Goal: Information Seeking & Learning: Learn about a topic

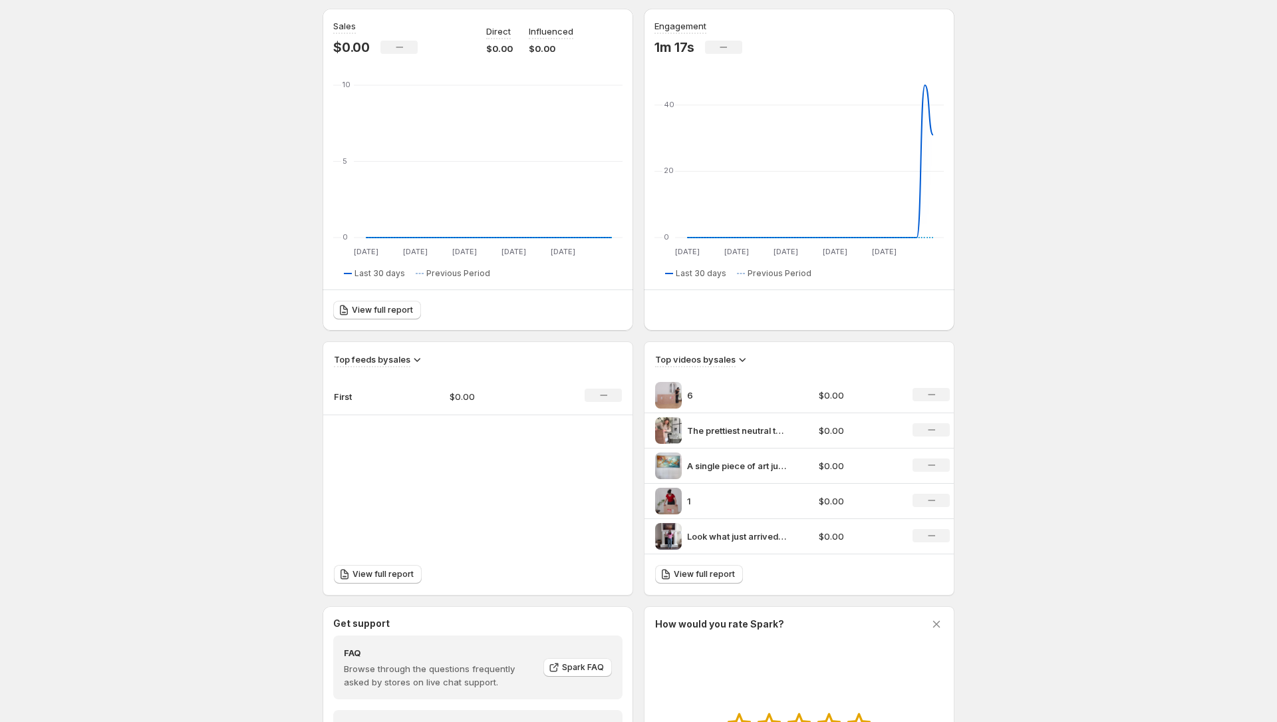
scroll to position [173, 0]
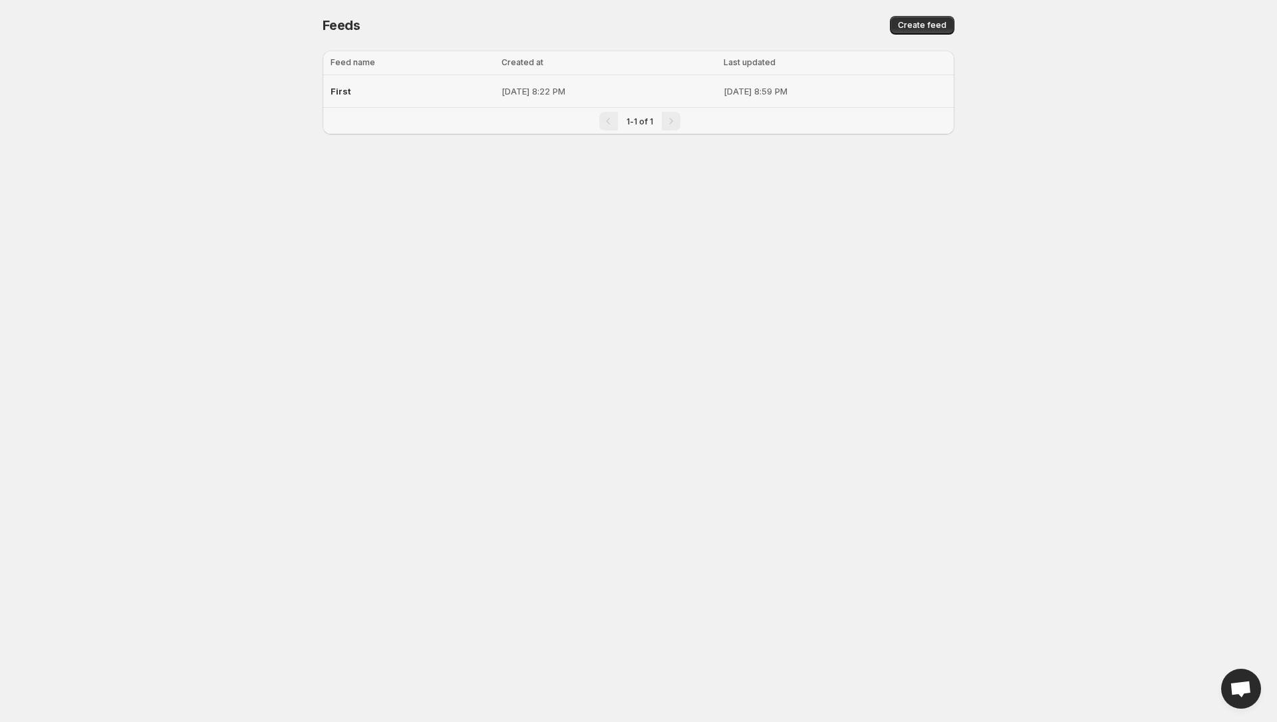
click at [345, 90] on span "First" at bounding box center [341, 91] width 21 height 11
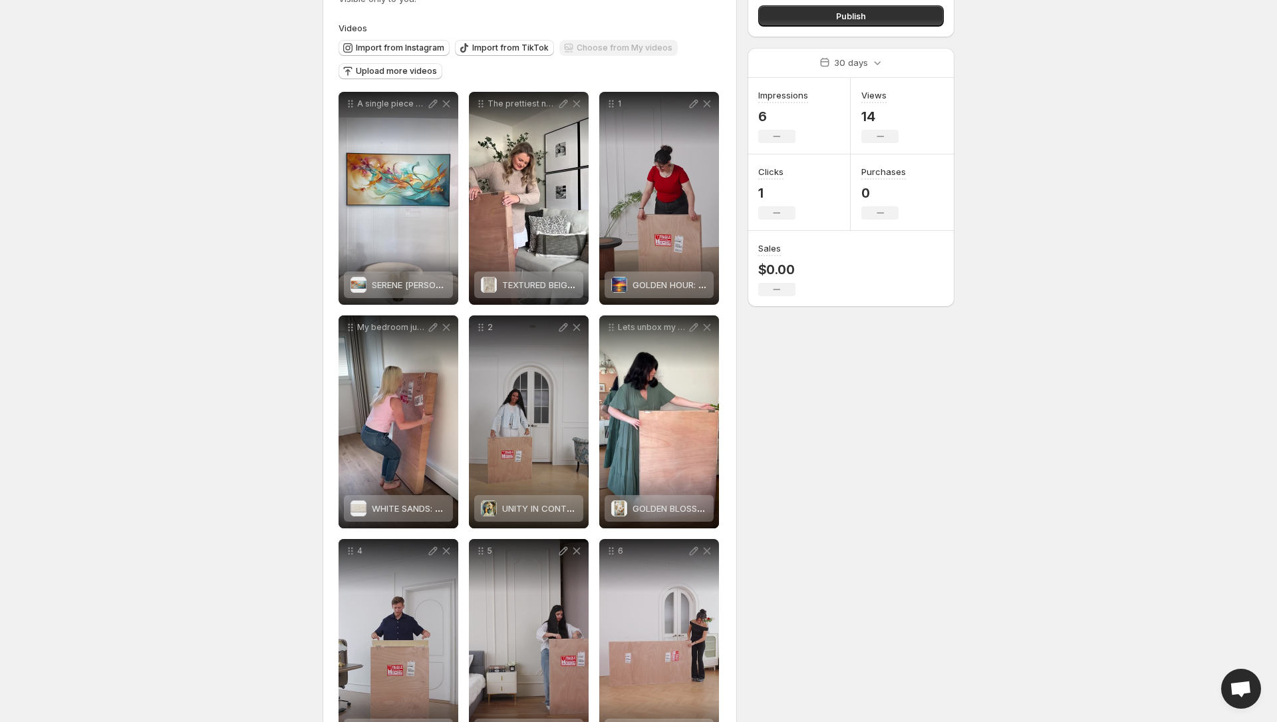
scroll to position [160, 0]
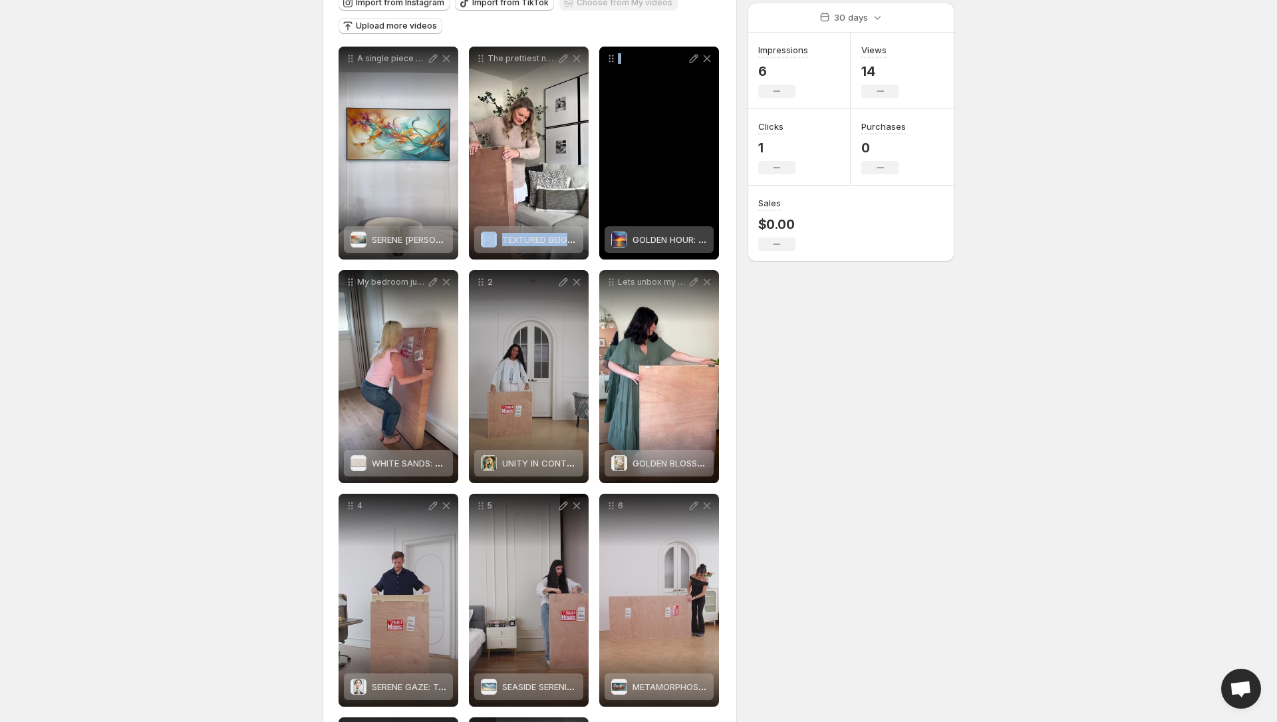
drag, startPoint x: 542, startPoint y: 171, endPoint x: 621, endPoint y: 168, distance: 79.2
click at [649, 171] on div "**********" at bounding box center [530, 488] width 382 height 883
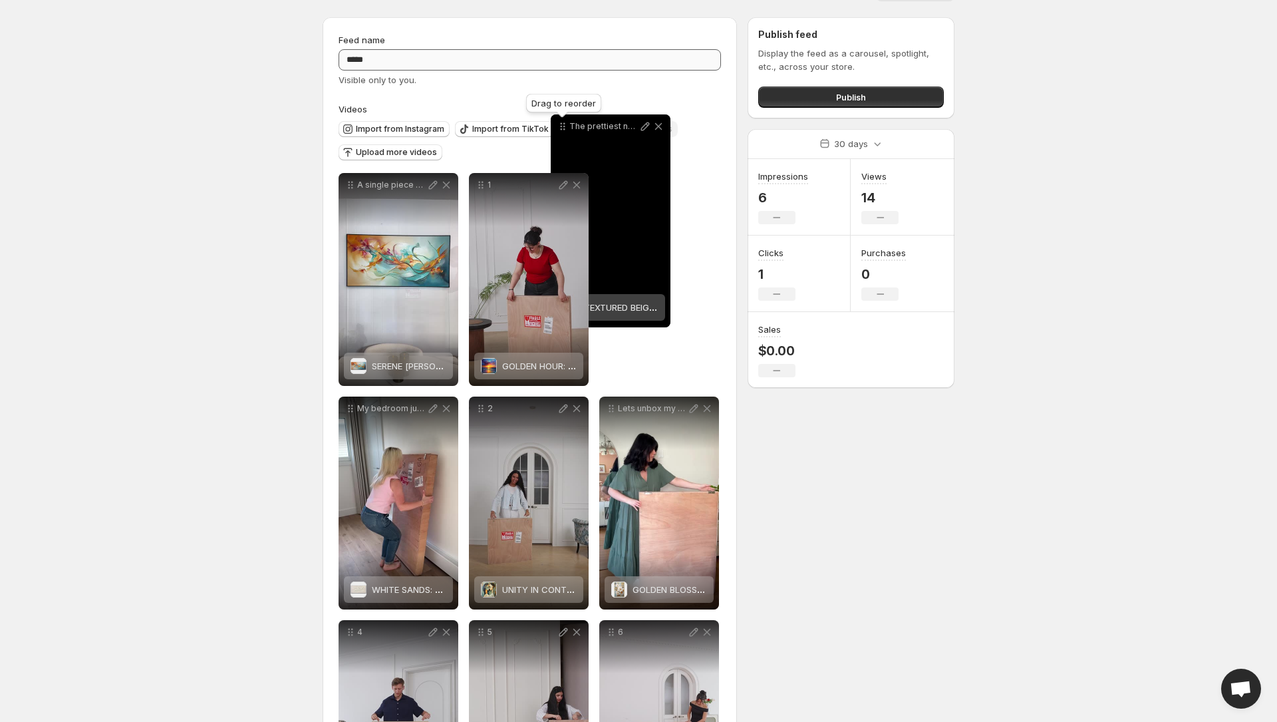
scroll to position [0, 0]
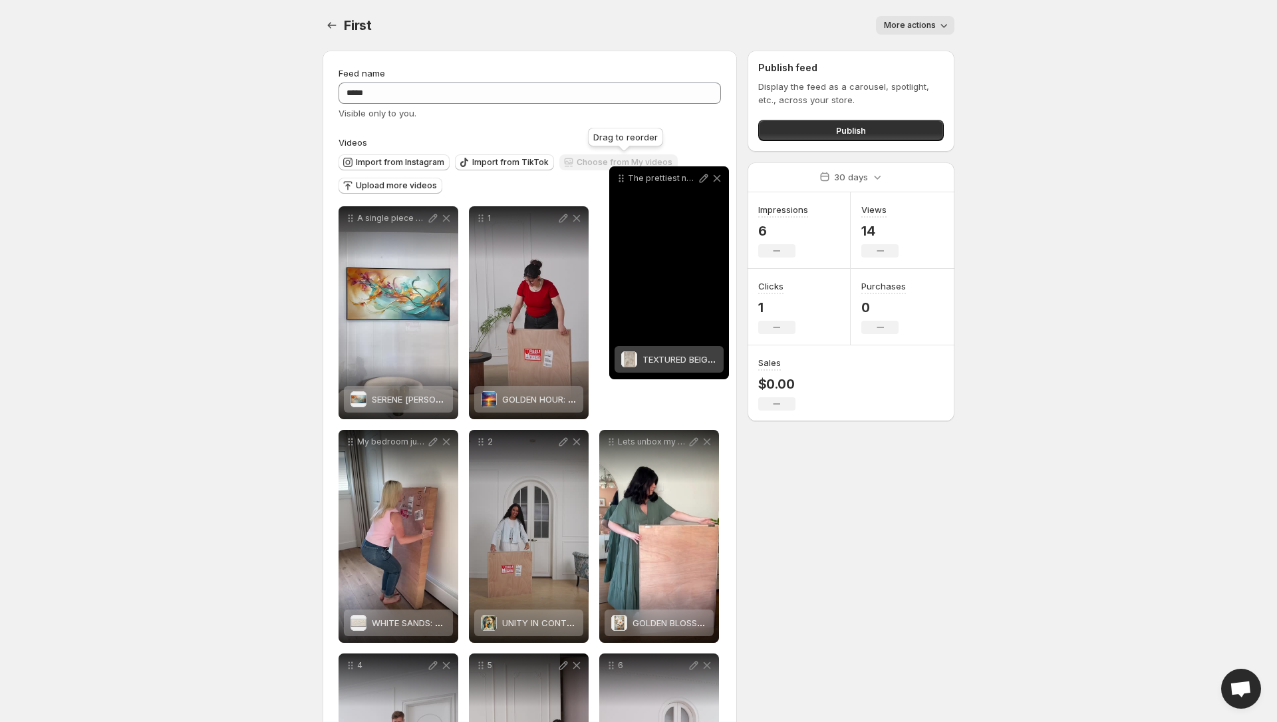
drag, startPoint x: 478, startPoint y: 57, endPoint x: 615, endPoint y: 195, distance: 194.3
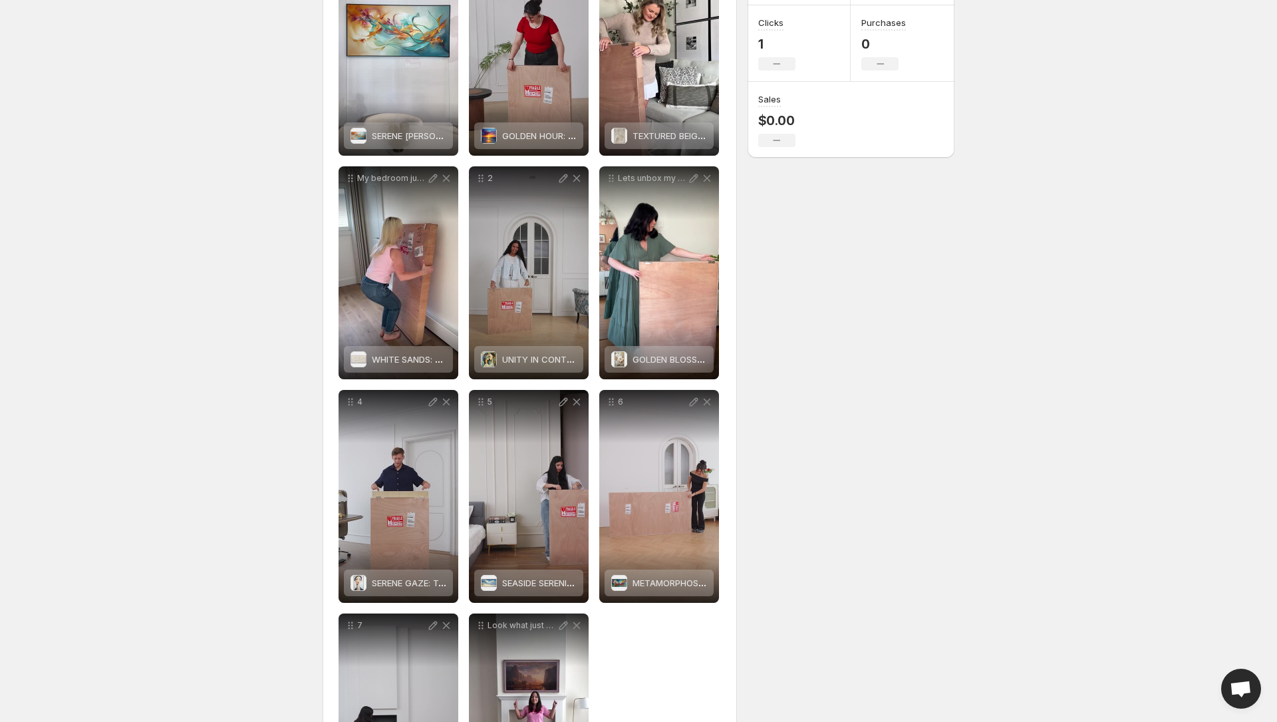
scroll to position [400, 0]
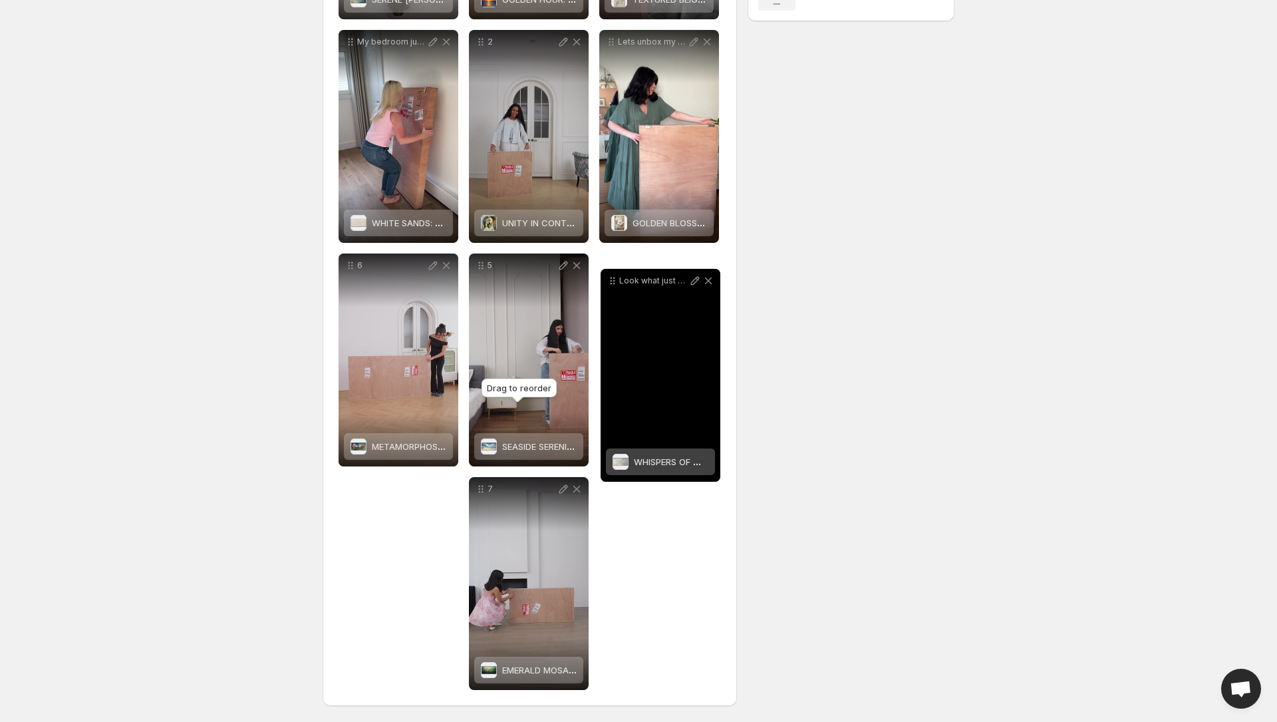
drag, startPoint x: 482, startPoint y: 490, endPoint x: 613, endPoint y: 281, distance: 246.6
click at [614, 281] on icon at bounding box center [612, 280] width 13 height 13
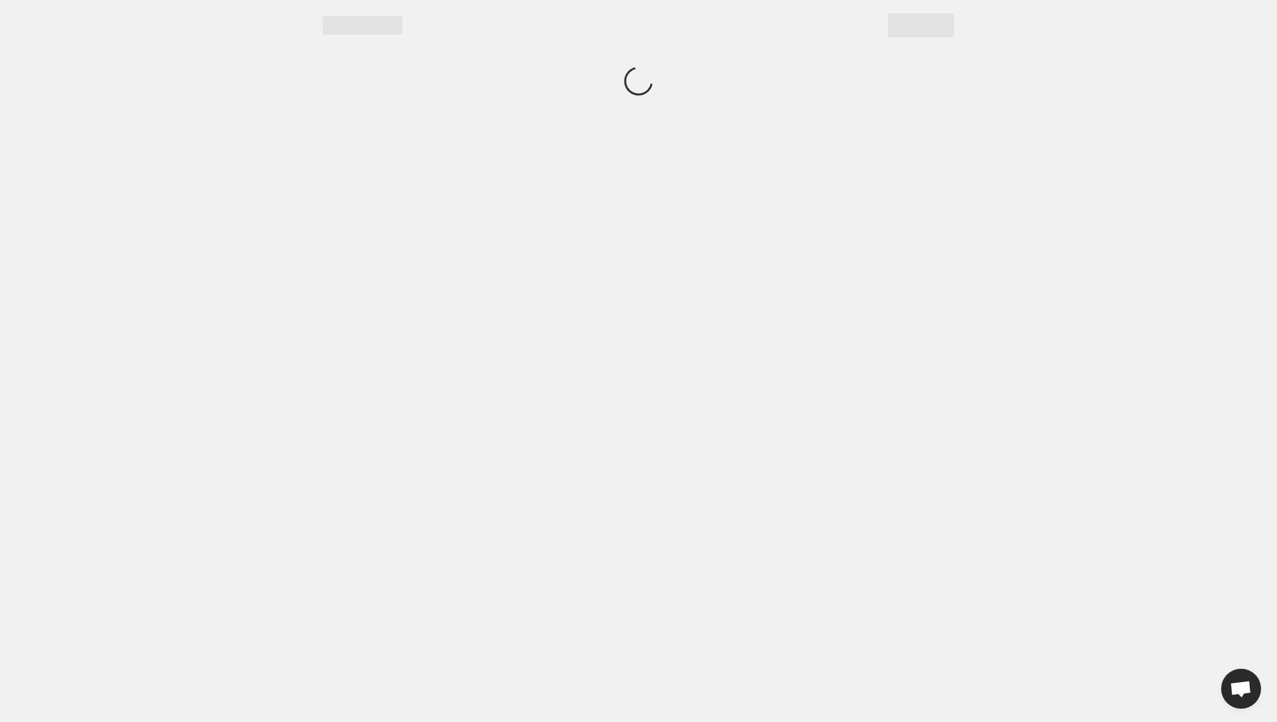
scroll to position [0, 0]
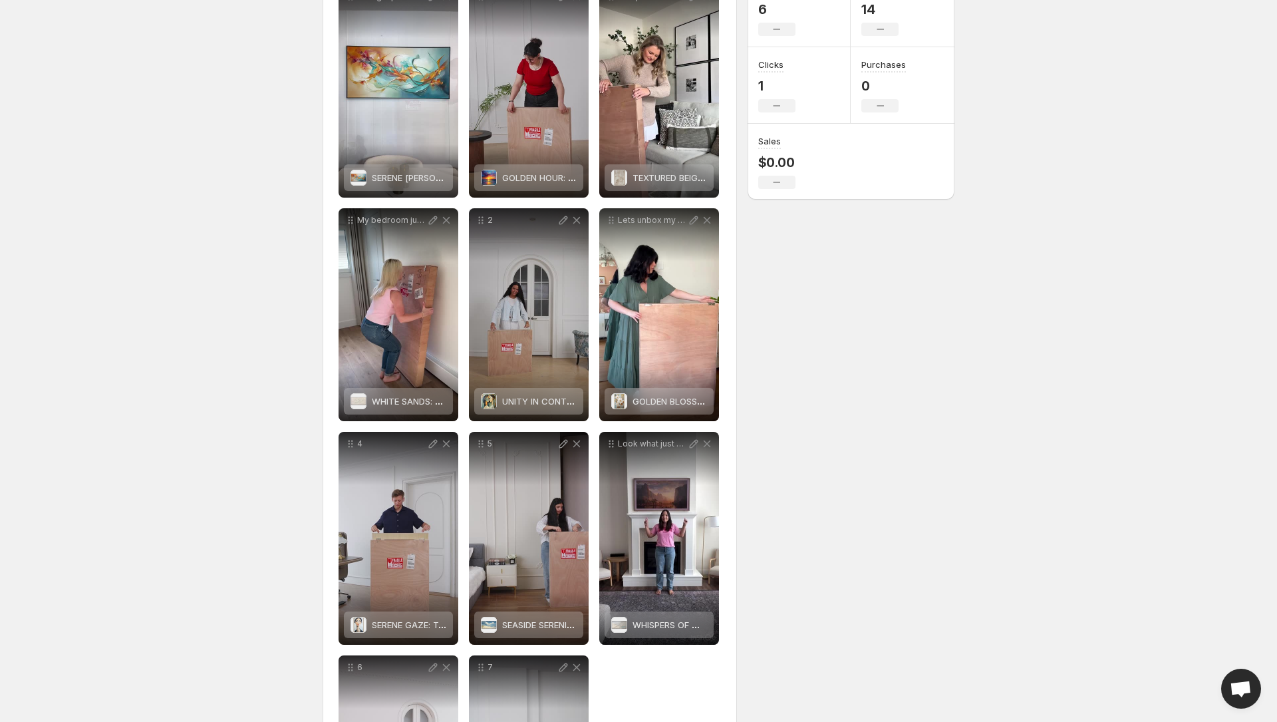
scroll to position [235, 0]
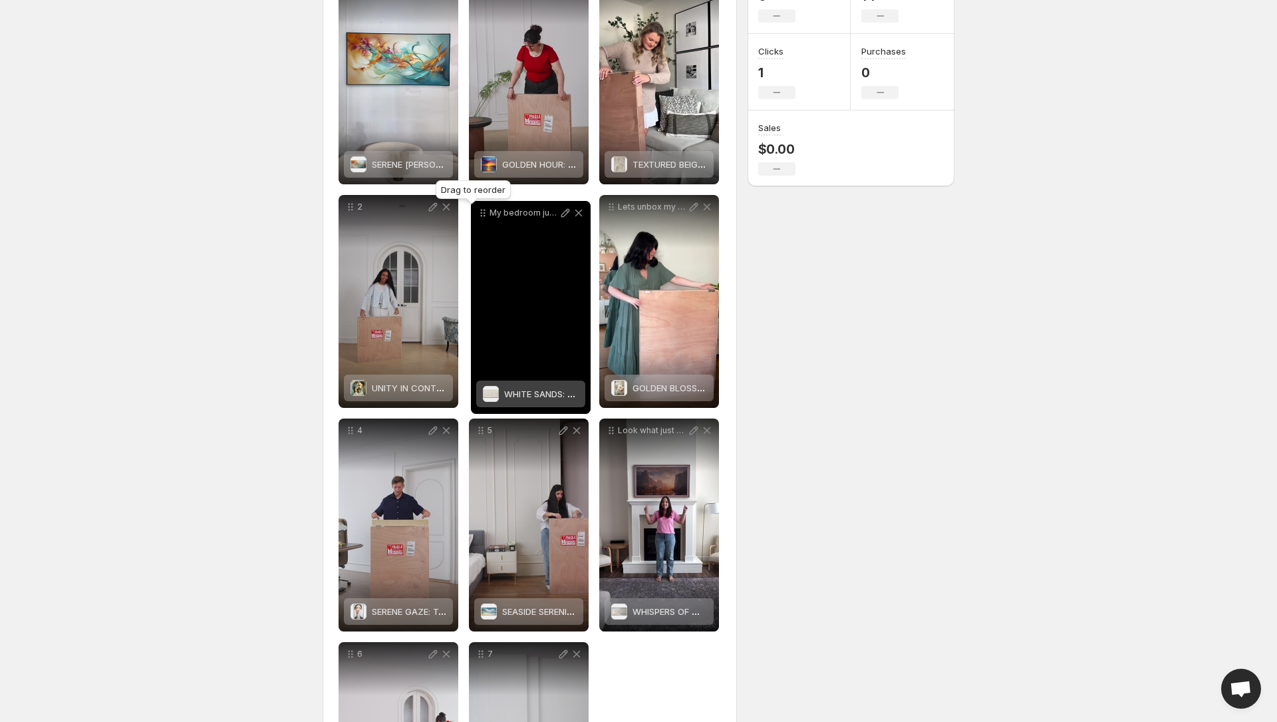
drag, startPoint x: 351, startPoint y: 207, endPoint x: 484, endPoint y: 213, distance: 132.5
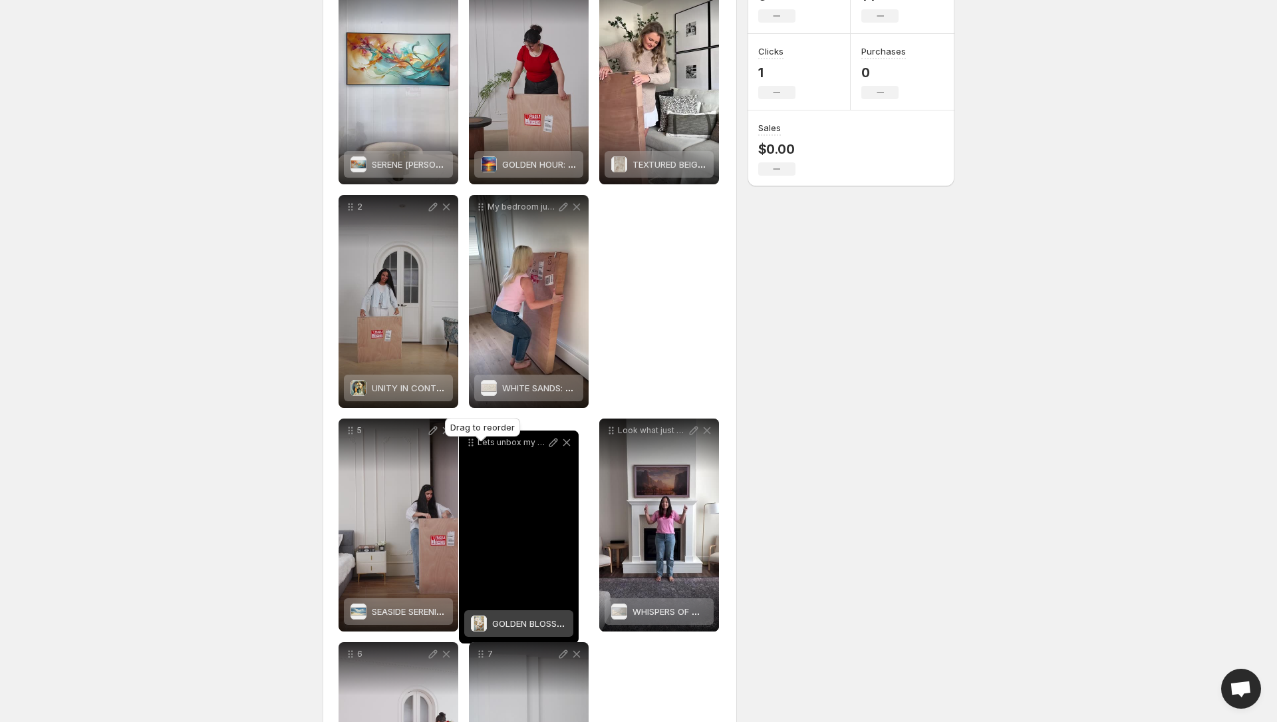
drag, startPoint x: 608, startPoint y: 206, endPoint x: 468, endPoint y: 441, distance: 273.2
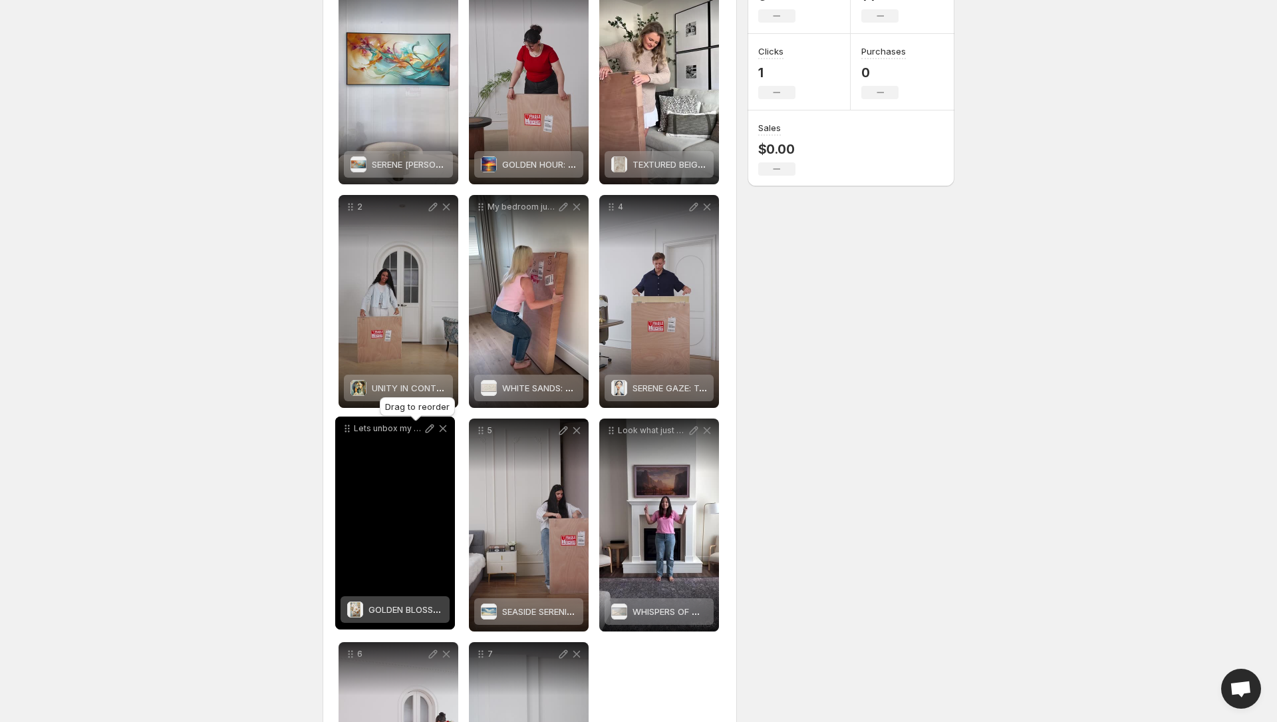
drag, startPoint x: 480, startPoint y: 431, endPoint x: 350, endPoint y: 428, distance: 129.8
click at [347, 428] on icon at bounding box center [346, 429] width 2 height 2
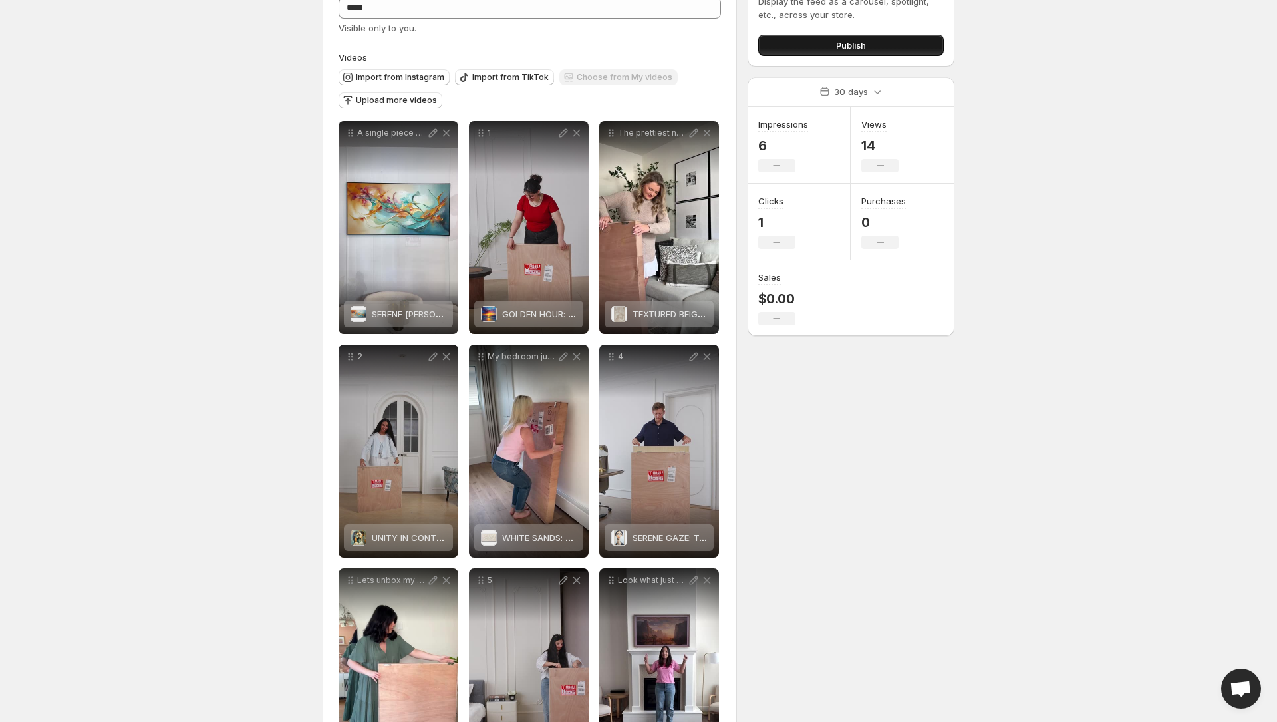
scroll to position [0, 0]
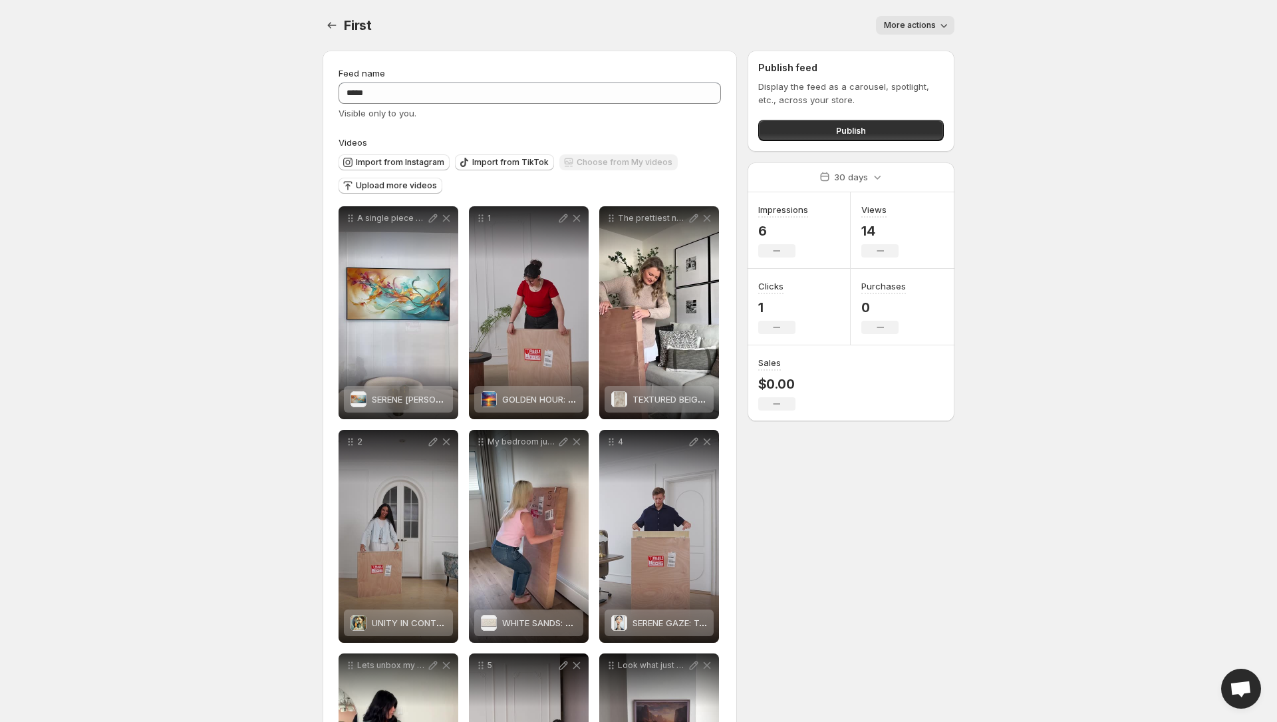
click at [1027, 179] on body "**********" at bounding box center [638, 361] width 1277 height 722
click at [173, 282] on body "**********" at bounding box center [638, 361] width 1277 height 722
